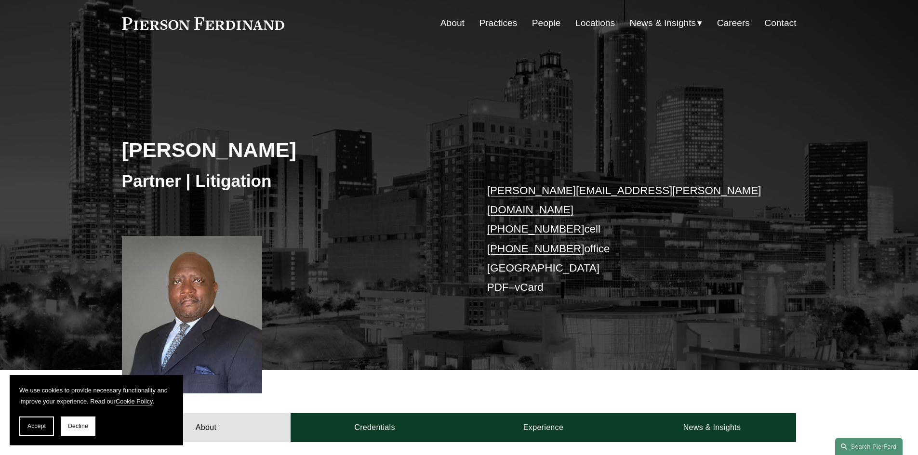
scroll to position [48, 0]
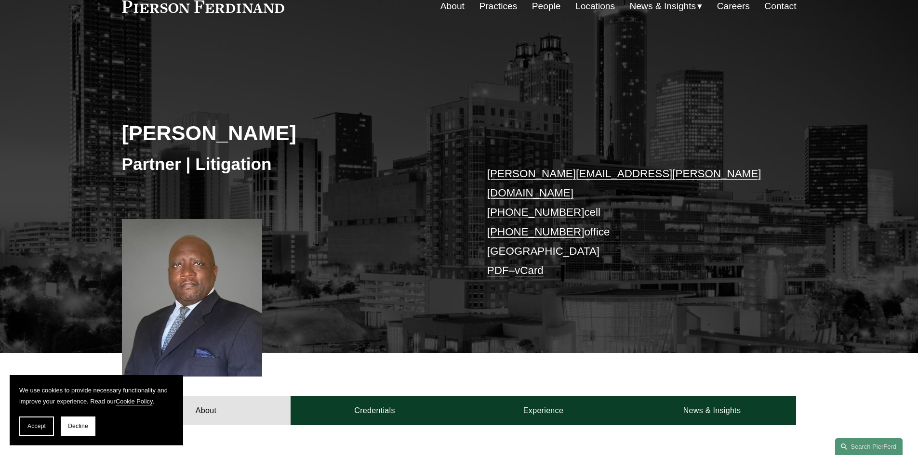
click at [552, 2] on link "People" at bounding box center [546, 6] width 29 height 18
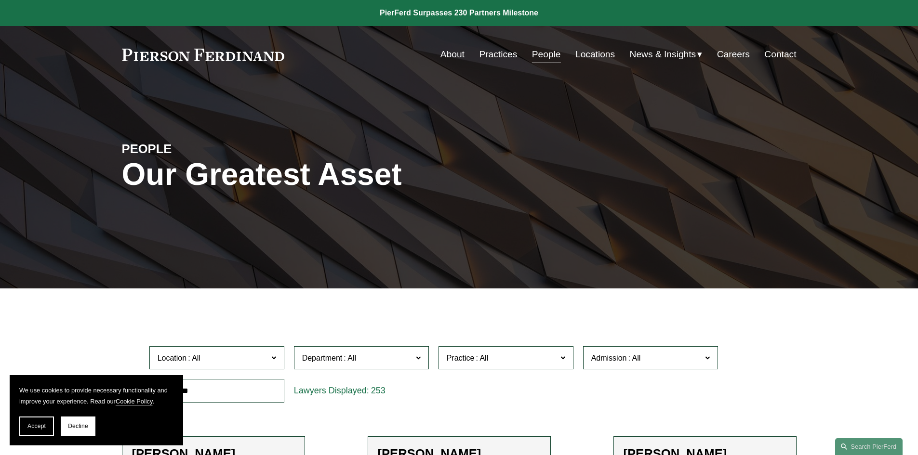
click at [602, 52] on link "Locations" at bounding box center [595, 54] width 40 height 18
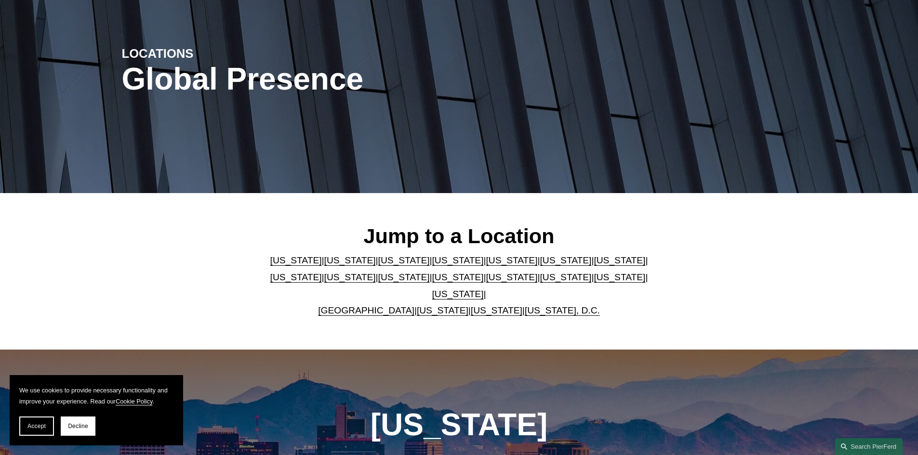
scroll to position [96, 0]
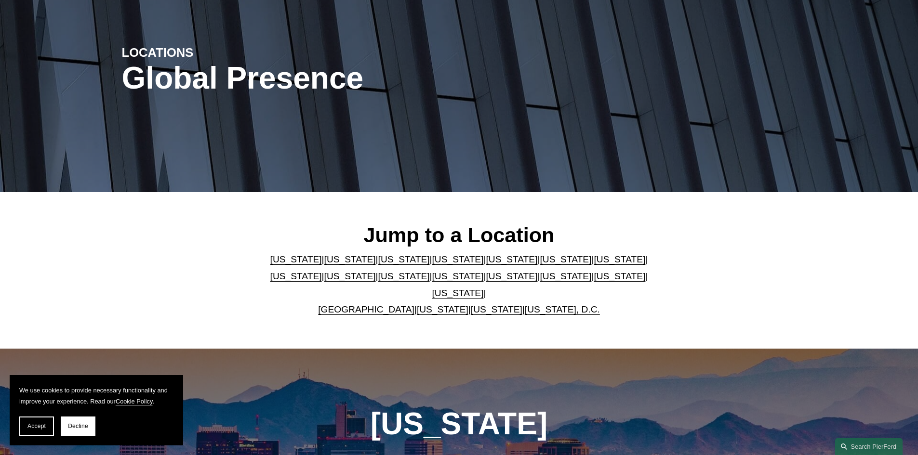
click at [540, 265] on link "[US_STATE]" at bounding box center [566, 259] width 52 height 10
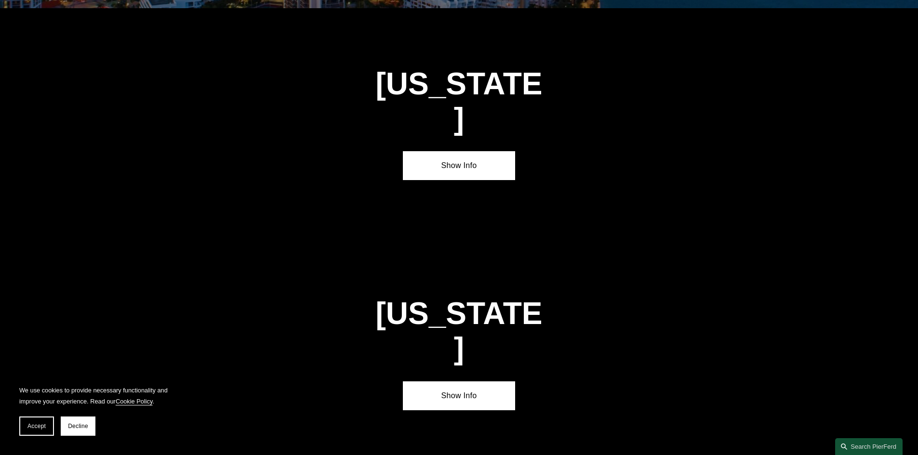
scroll to position [1455, 0]
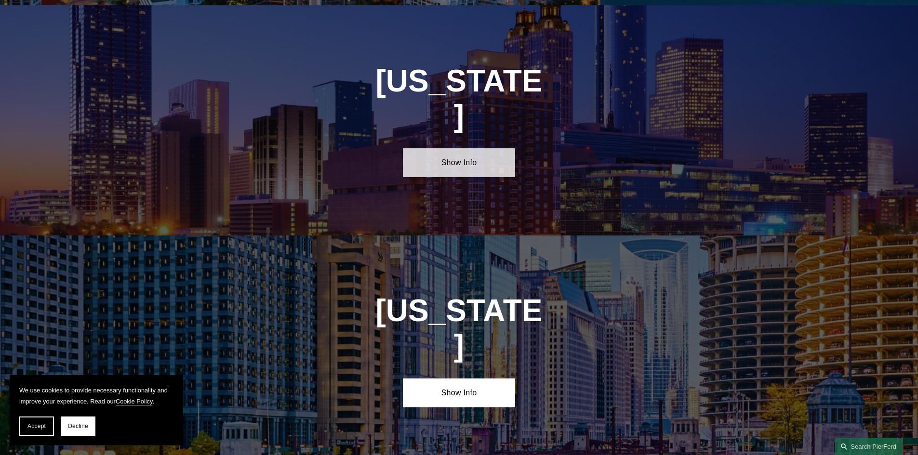
click at [470, 148] on link "Show Info" at bounding box center [459, 162] width 112 height 29
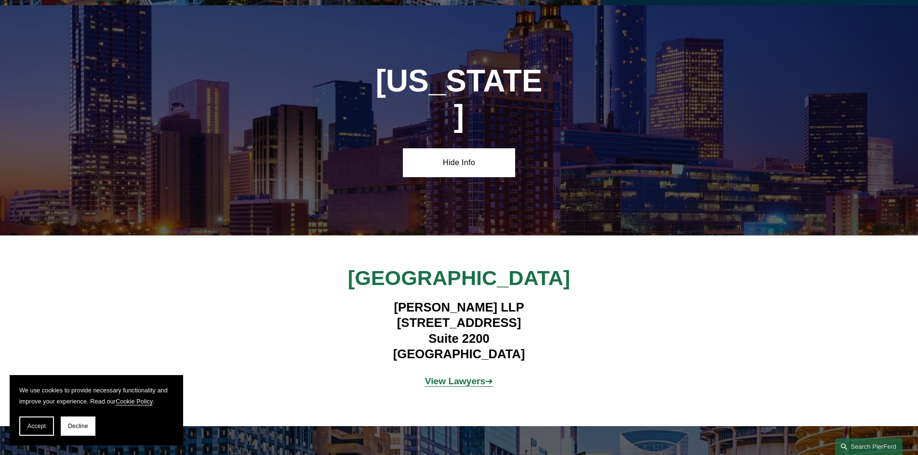
click at [476, 376] on strong "View Lawyers" at bounding box center [455, 381] width 61 height 10
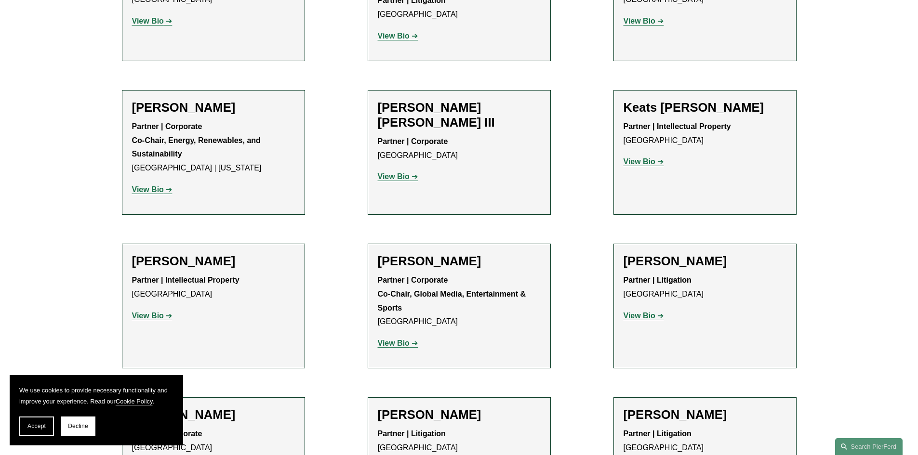
scroll to position [1205, 0]
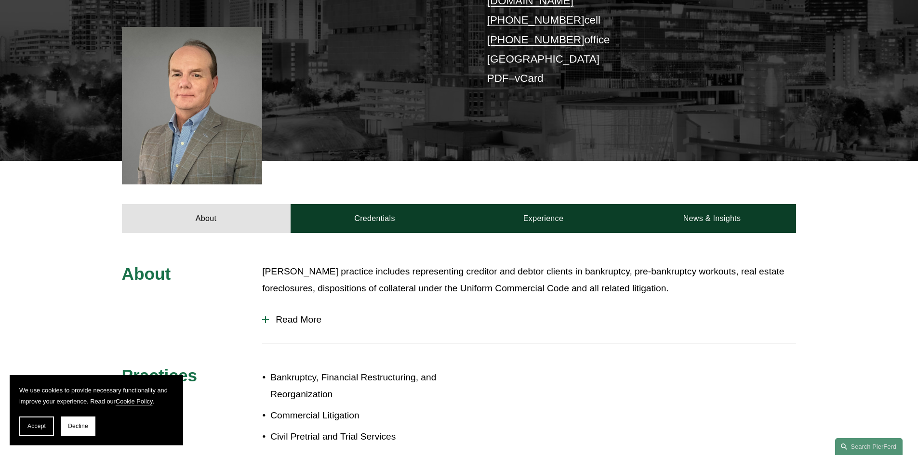
scroll to position [241, 0]
